Goal: Information Seeking & Learning: Learn about a topic

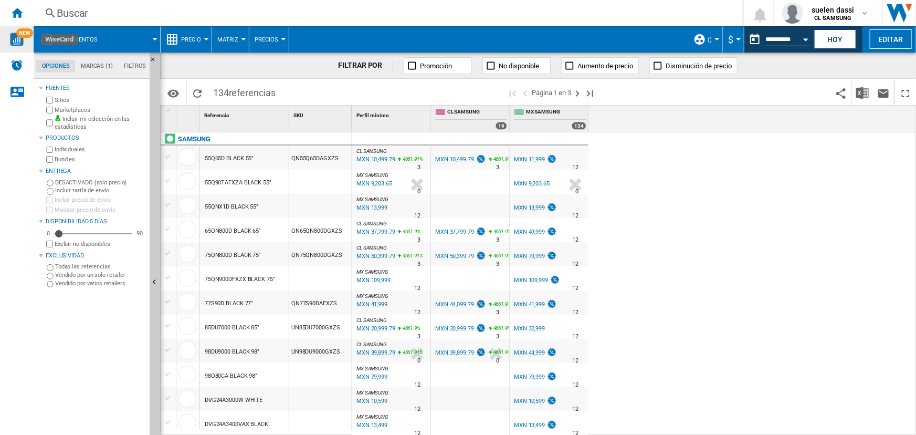
click at [21, 36] on span "NEW" at bounding box center [24, 32] width 17 height 9
click at [16, 13] on ng-md-icon "Inicio" at bounding box center [17, 12] width 13 height 13
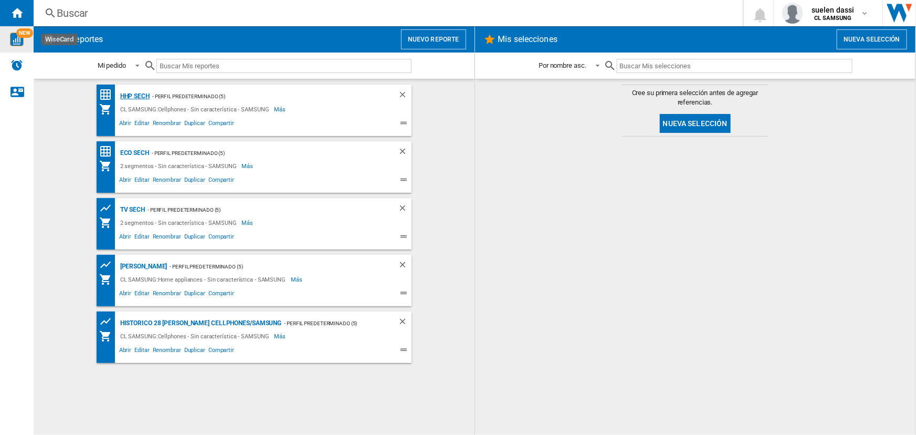
click at [131, 96] on div "HHP SECH" at bounding box center [134, 96] width 32 height 13
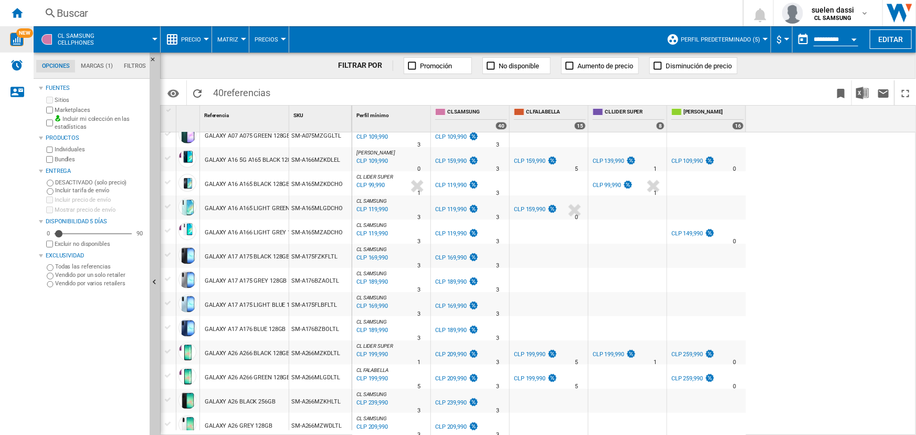
scroll to position [143, 0]
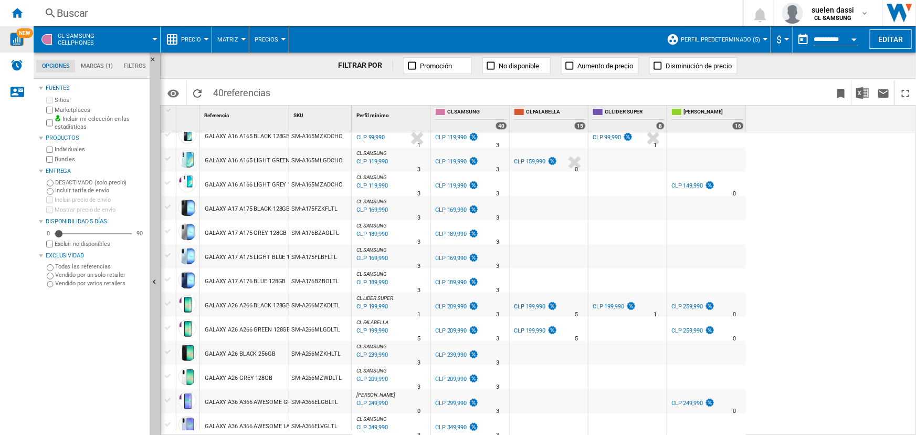
click at [196, 36] on span "Precio" at bounding box center [191, 39] width 20 height 7
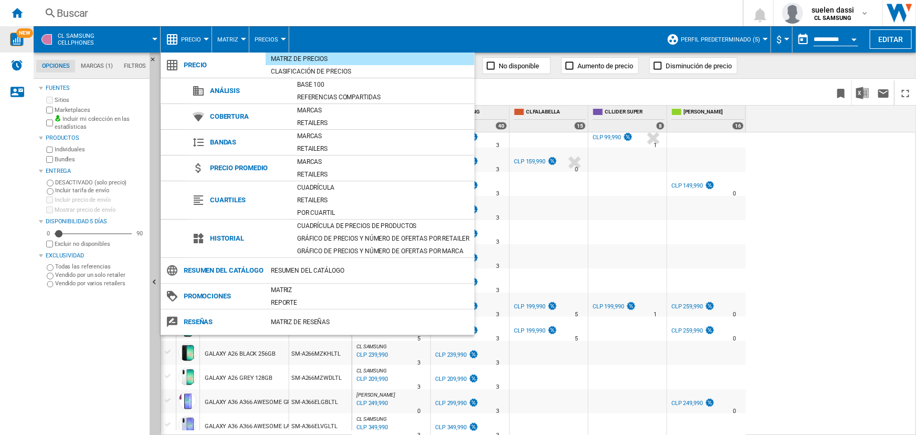
click at [818, 261] on md-backdrop at bounding box center [458, 217] width 916 height 435
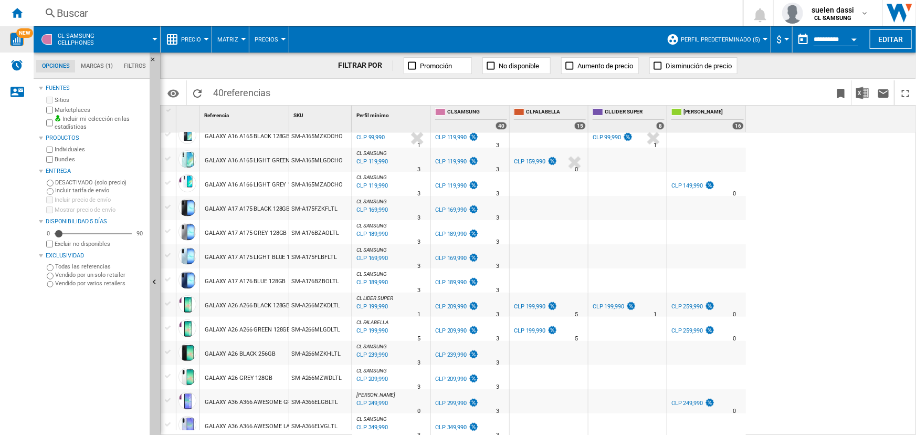
click at [194, 39] on span "Precio" at bounding box center [191, 39] width 20 height 7
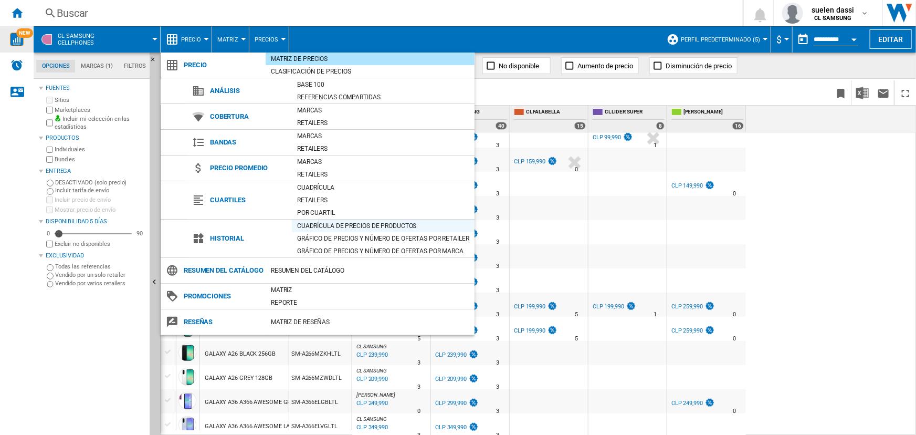
click at [346, 226] on div "Cuadrícula de precios de productos" at bounding box center [383, 226] width 183 height 11
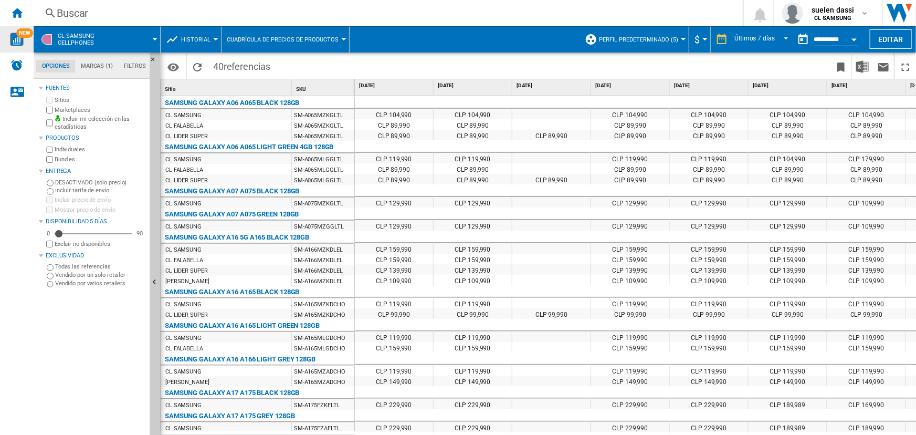
click at [195, 33] on button "Historial" at bounding box center [198, 39] width 35 height 26
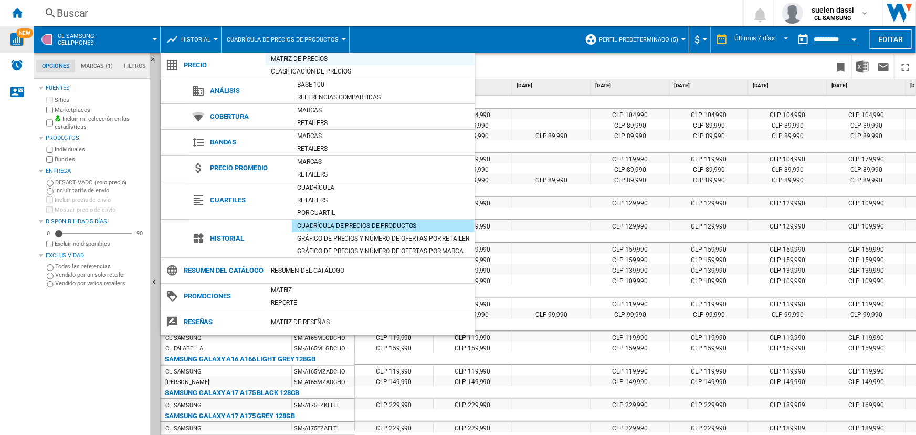
click at [282, 58] on div "Matriz de precios" at bounding box center [370, 59] width 209 height 11
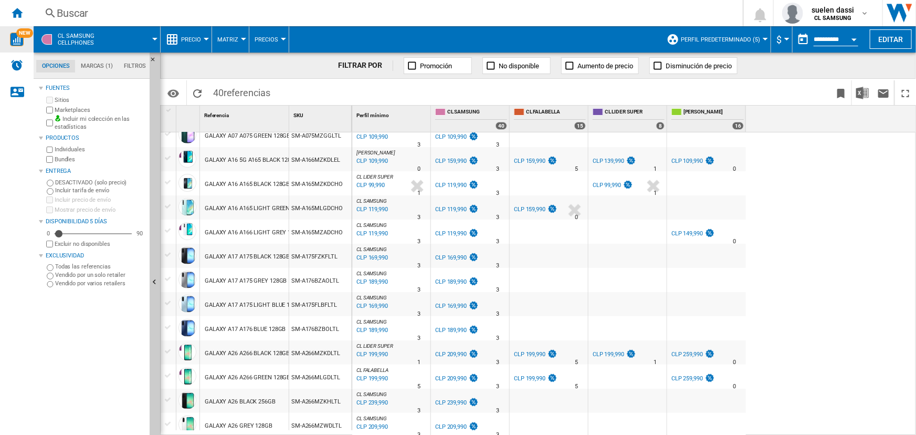
scroll to position [143, 0]
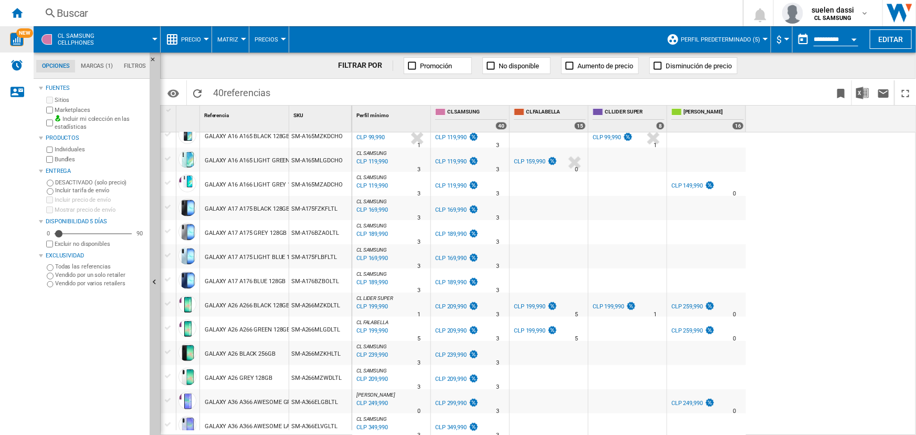
click at [382, 328] on div "CLP 199,990" at bounding box center [371, 331] width 33 height 11
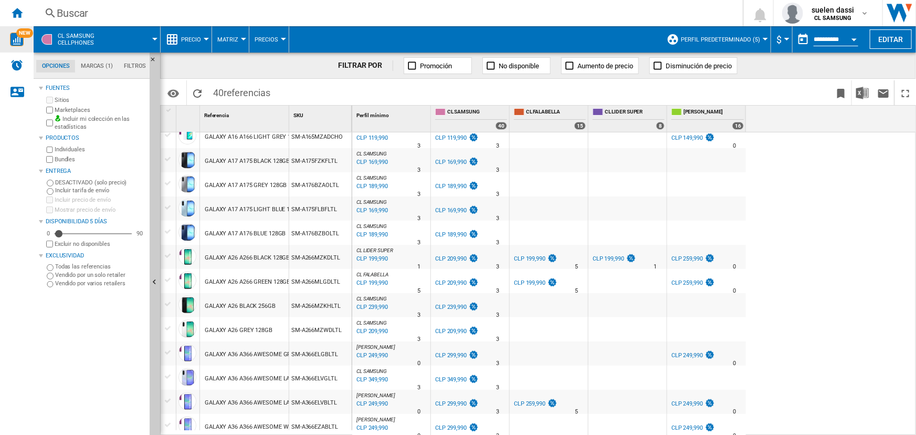
click at [374, 346] on span "[PERSON_NAME]" at bounding box center [376, 347] width 39 height 6
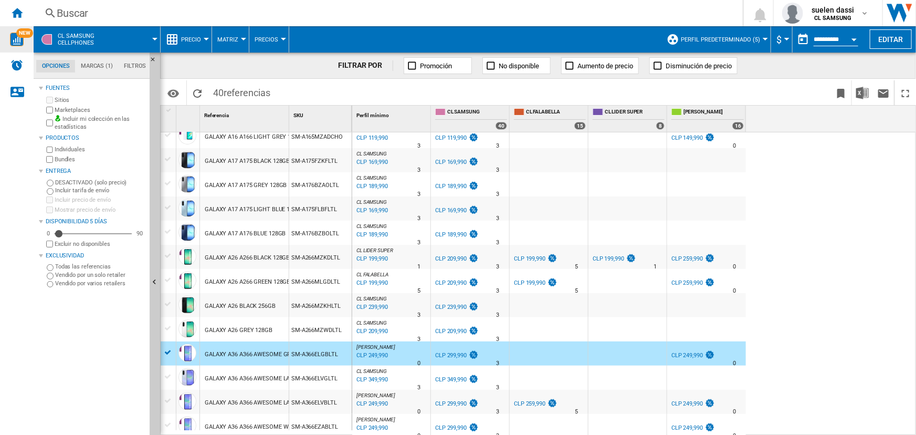
click at [374, 355] on div "CLP 249,990" at bounding box center [371, 355] width 33 height 11
click at [16, 15] on ng-md-icon "Inicio" at bounding box center [17, 12] width 13 height 13
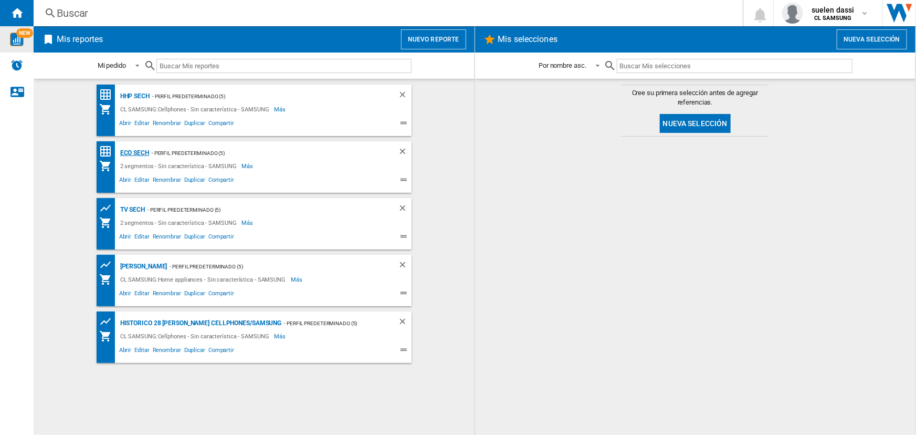
click at [142, 150] on div "ECO SECH" at bounding box center [134, 153] width 32 height 13
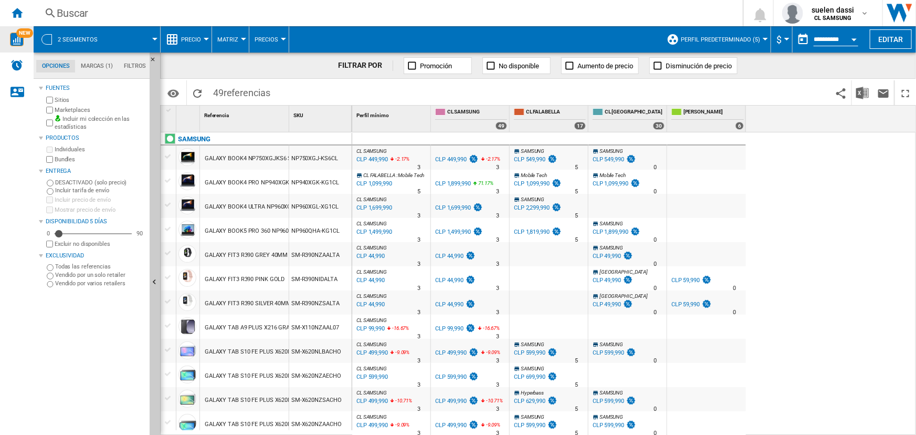
click at [60, 108] on label "Marketplaces" at bounding box center [100, 110] width 91 height 8
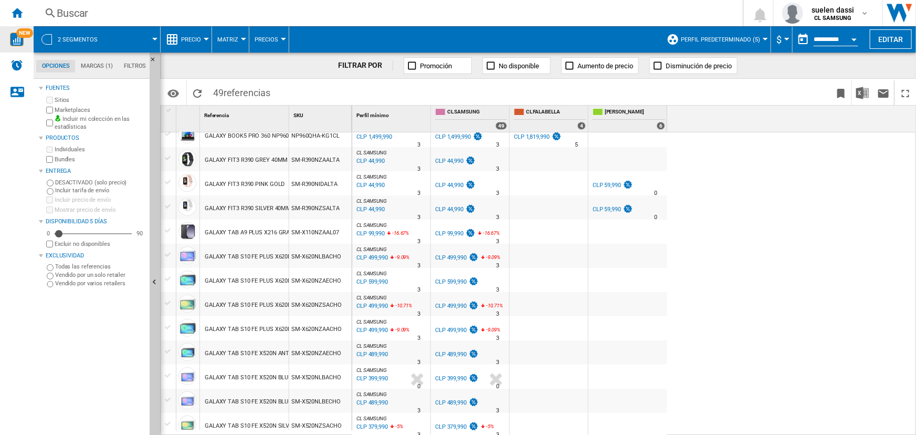
scroll to position [143, 0]
